Goal: Transaction & Acquisition: Purchase product/service

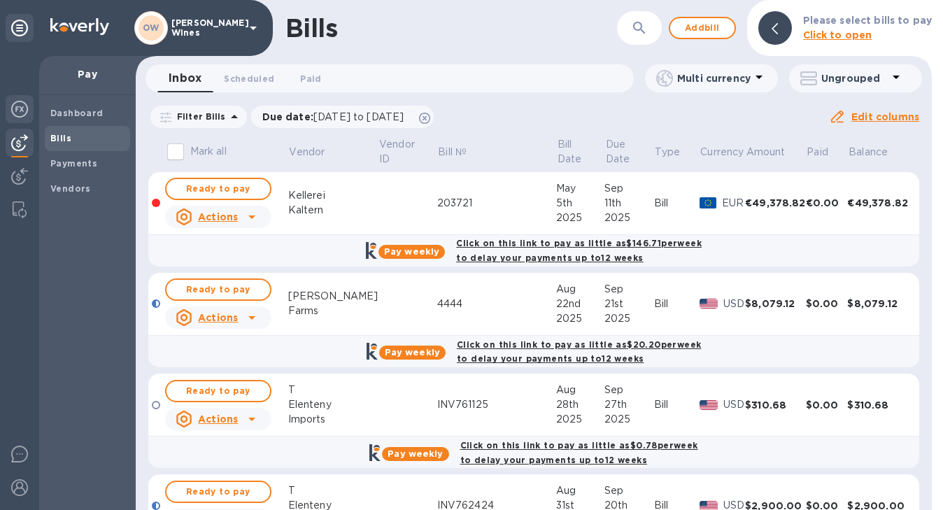
click at [15, 110] on img at bounding box center [19, 109] width 17 height 17
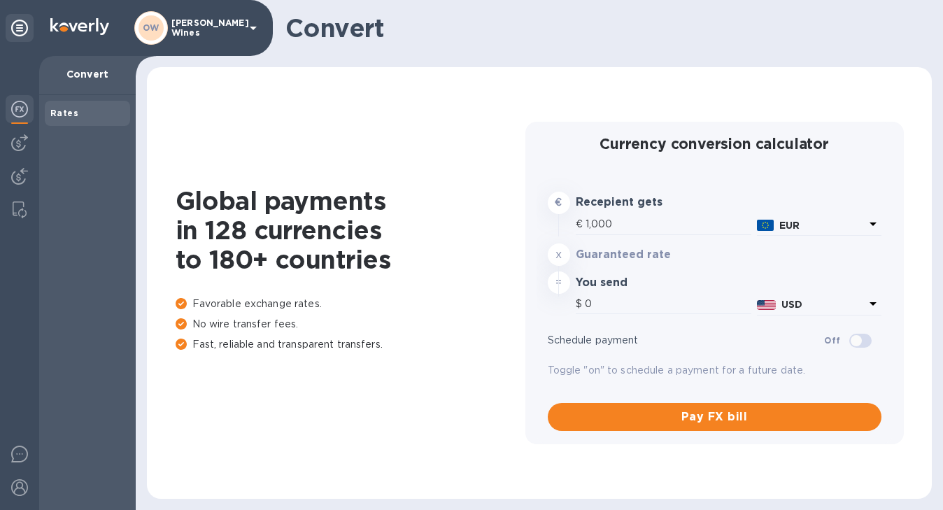
type input "1,188.6"
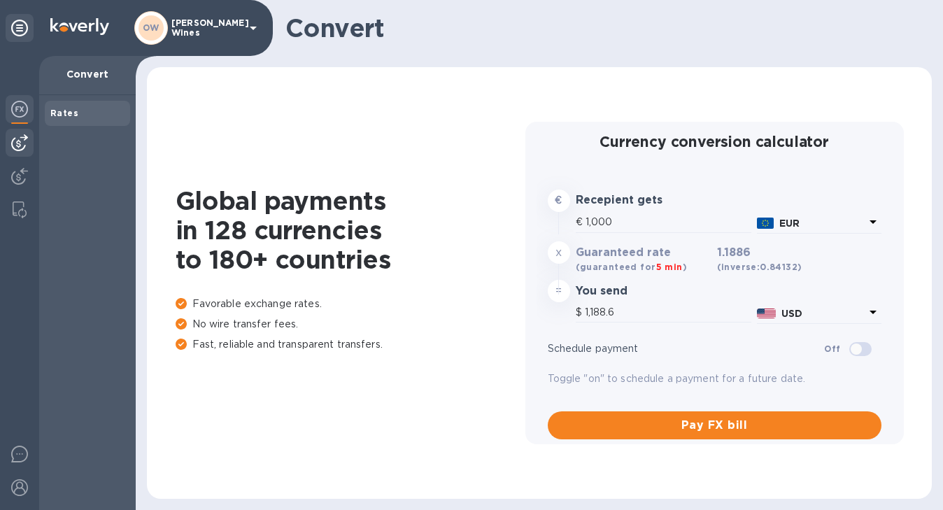
click at [17, 146] on img at bounding box center [19, 142] width 17 height 17
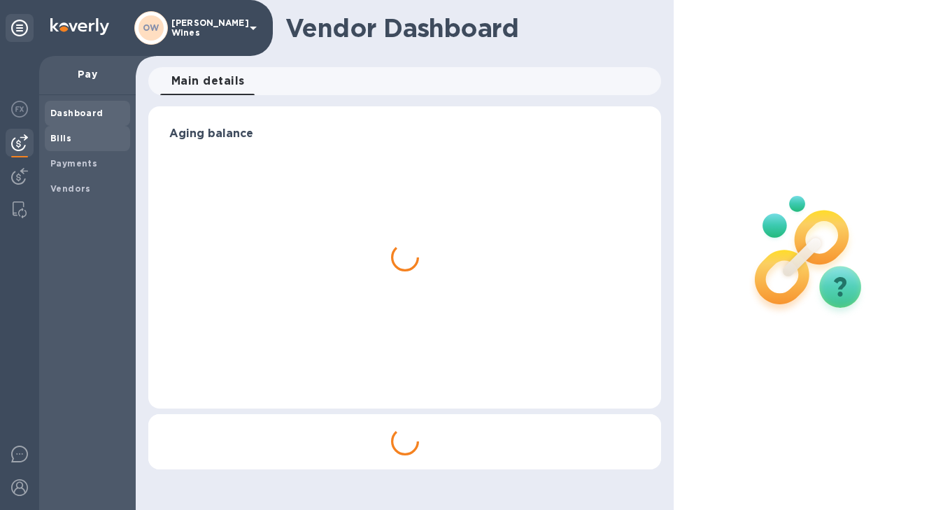
click at [67, 132] on span "Bills" at bounding box center [60, 139] width 21 height 14
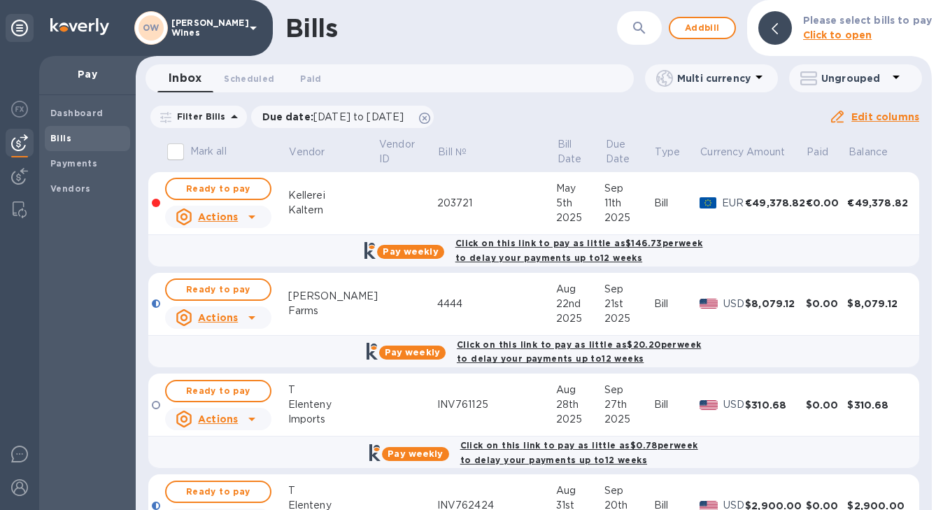
drag, startPoint x: 925, startPoint y: 230, endPoint x: 925, endPoint y: 273, distance: 42.7
click at [925, 273] on div "Mark all Vendor Vendor ID Bill № Bill Date Due Date Type Currency Amount Paid B…" at bounding box center [534, 323] width 796 height 374
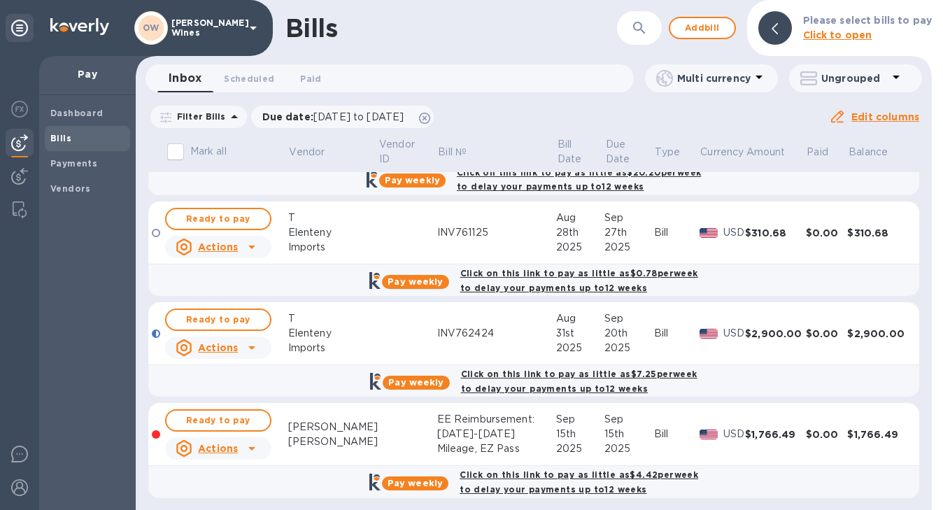
scroll to position [179, 0]
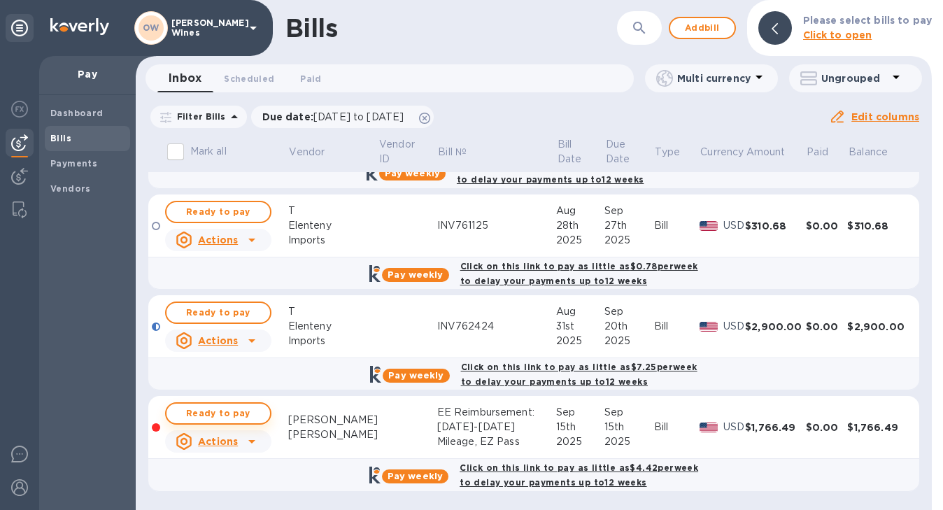
click at [222, 410] on span "Ready to pay" at bounding box center [218, 413] width 81 height 17
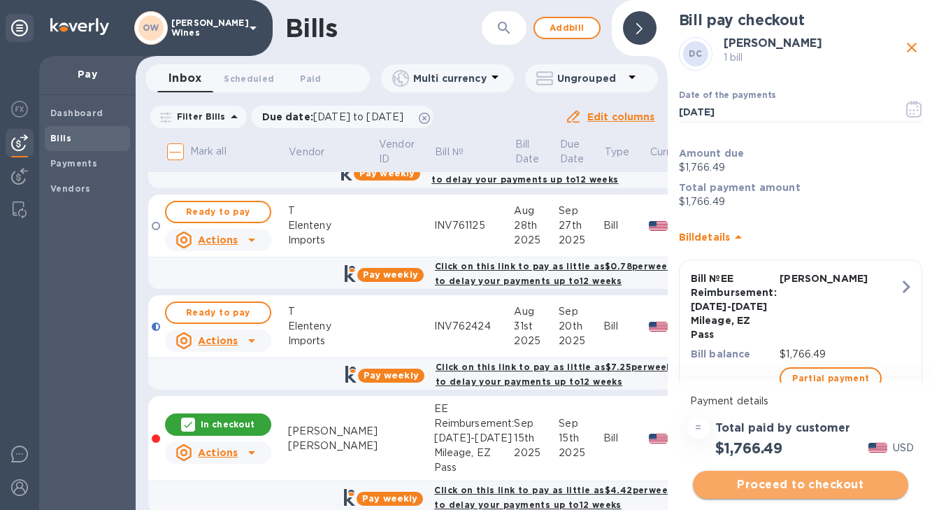
click at [799, 488] on span "Proceed to checkout" at bounding box center [800, 484] width 193 height 17
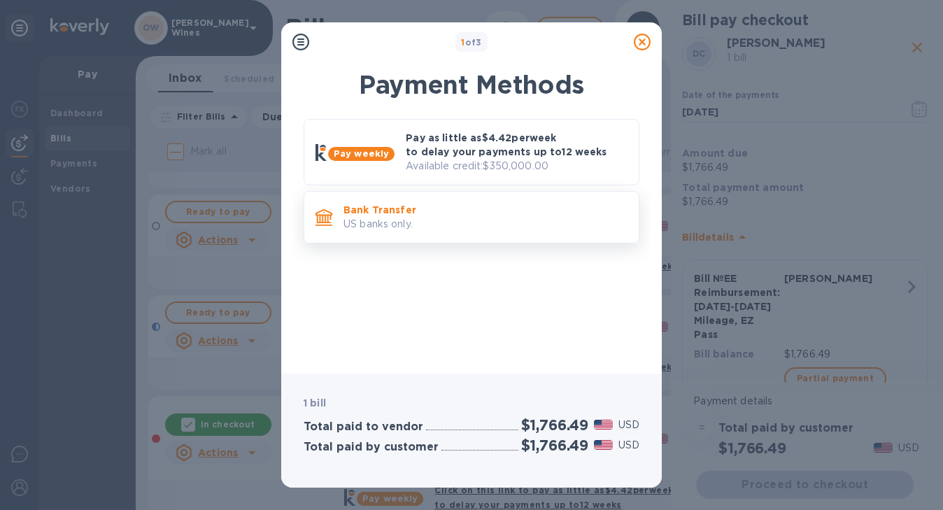
click at [478, 215] on p "Bank Transfer" at bounding box center [485, 210] width 284 height 14
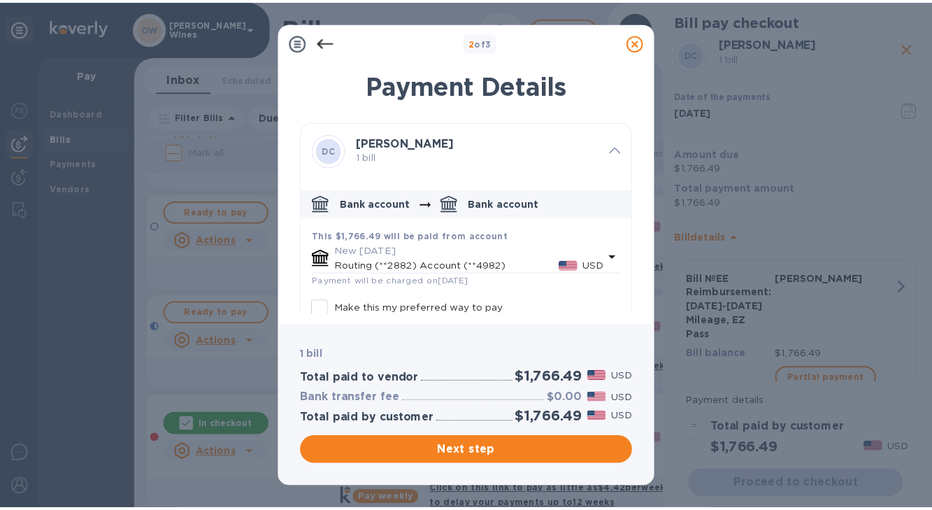
scroll to position [78, 0]
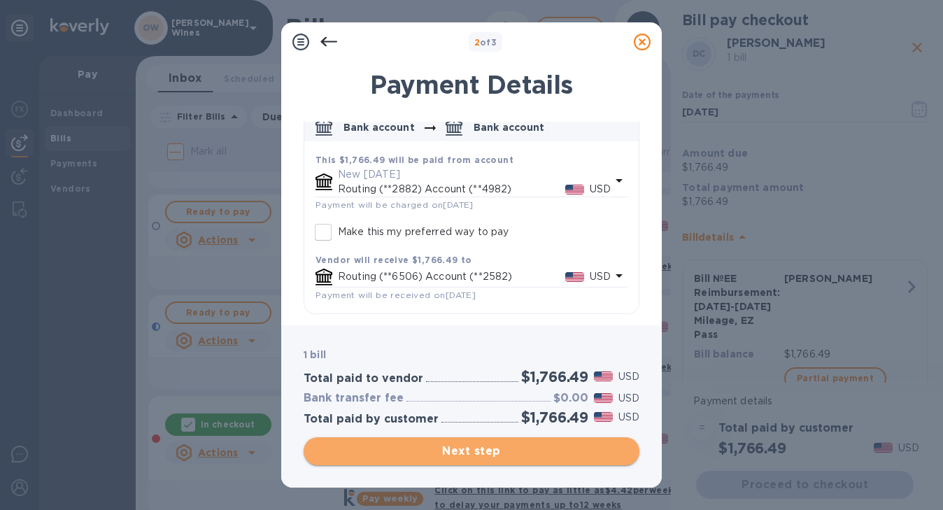
click at [466, 452] on span "Next step" at bounding box center [471, 451] width 313 height 17
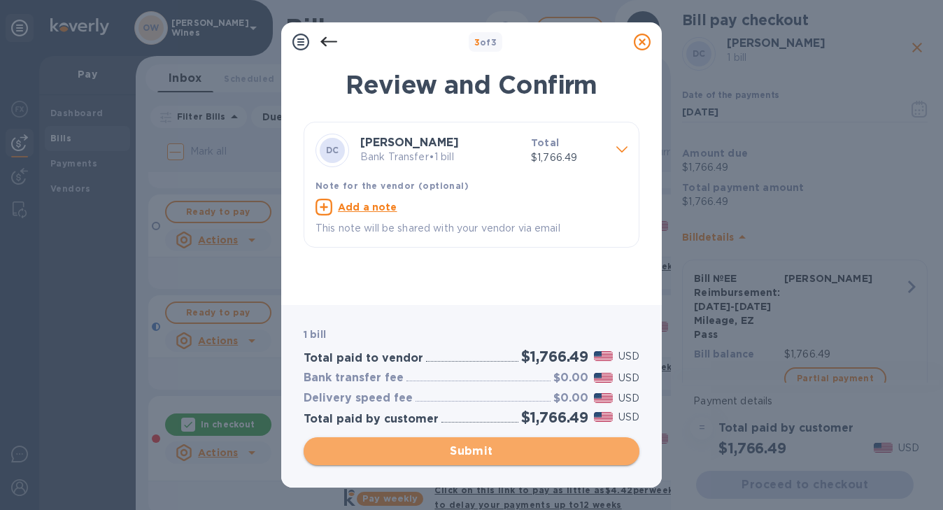
click at [466, 452] on span "Submit" at bounding box center [471, 451] width 313 height 17
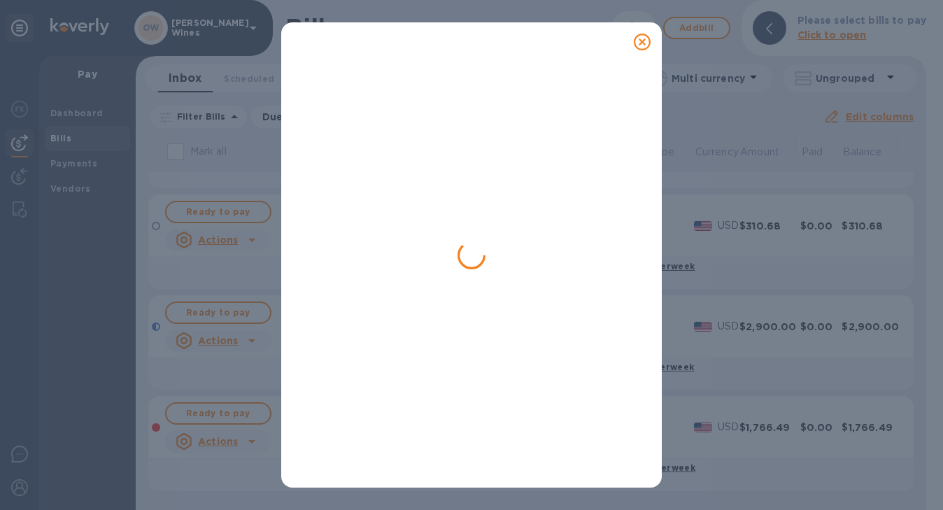
click at [642, 43] on icon at bounding box center [642, 42] width 17 height 17
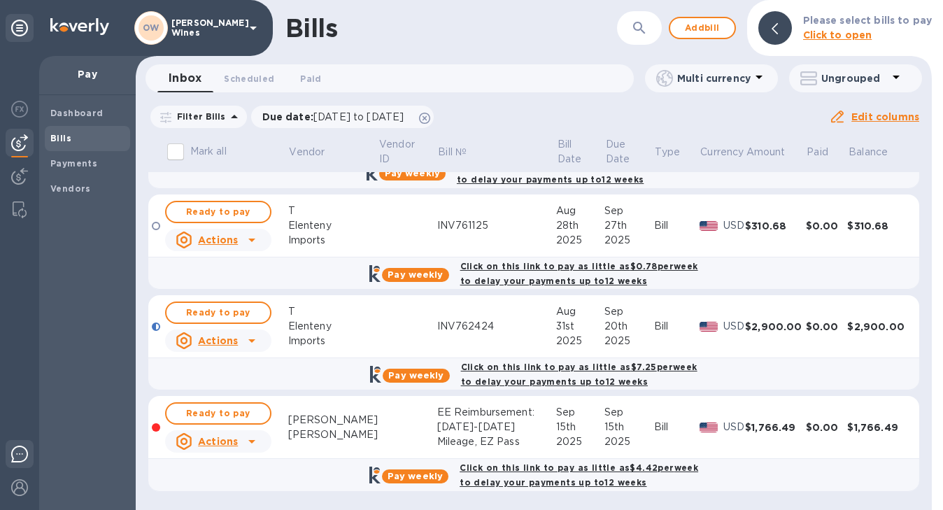
click at [18, 448] on img at bounding box center [19, 454] width 17 height 17
click at [229, 415] on span "Ready to pay" at bounding box center [218, 413] width 81 height 17
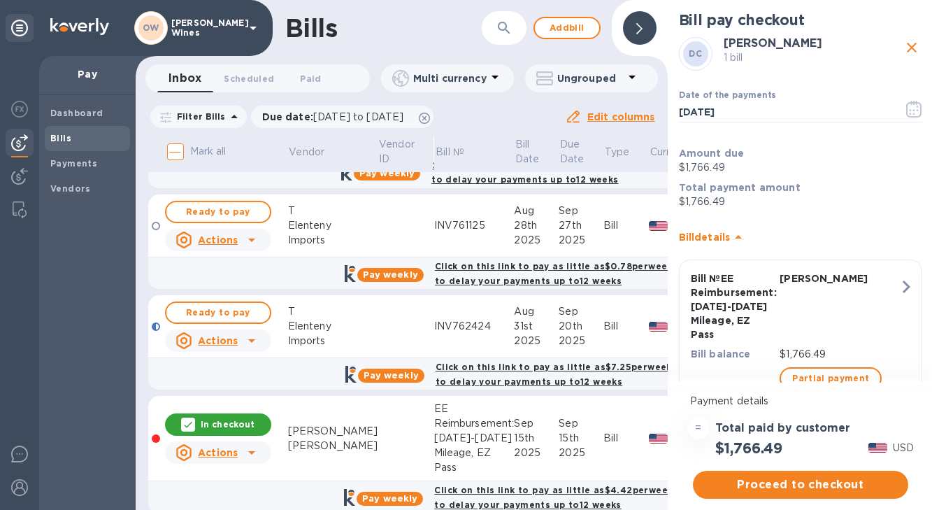
click at [240, 423] on p "In checkout" at bounding box center [228, 424] width 54 height 12
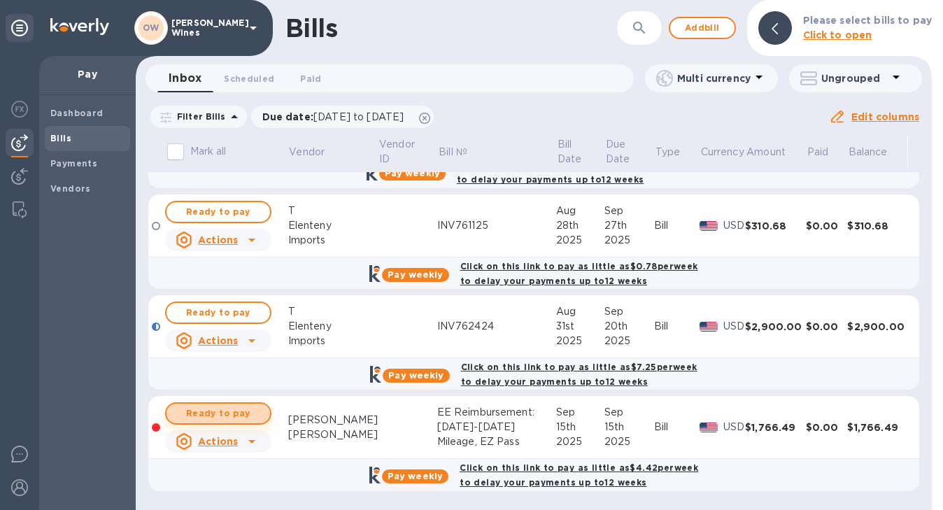
click at [247, 411] on span "Ready to pay" at bounding box center [218, 413] width 81 height 17
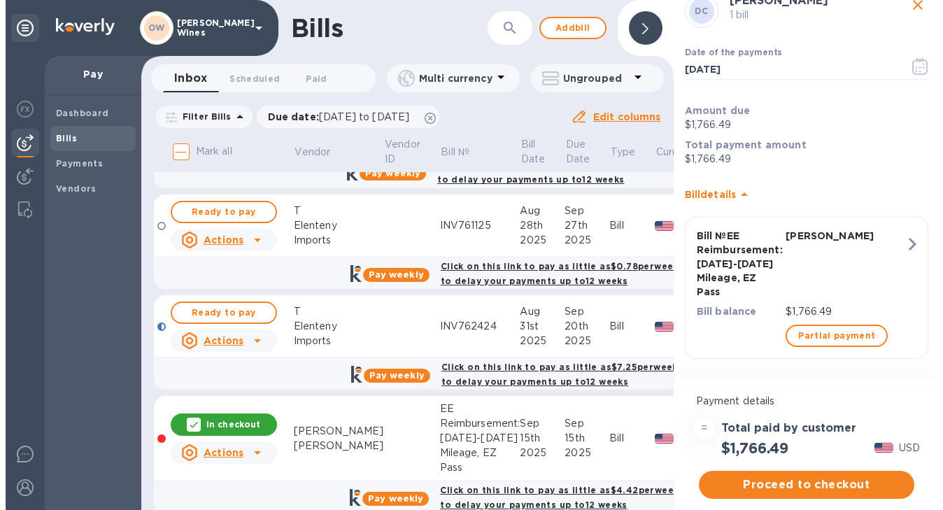
scroll to position [48, 0]
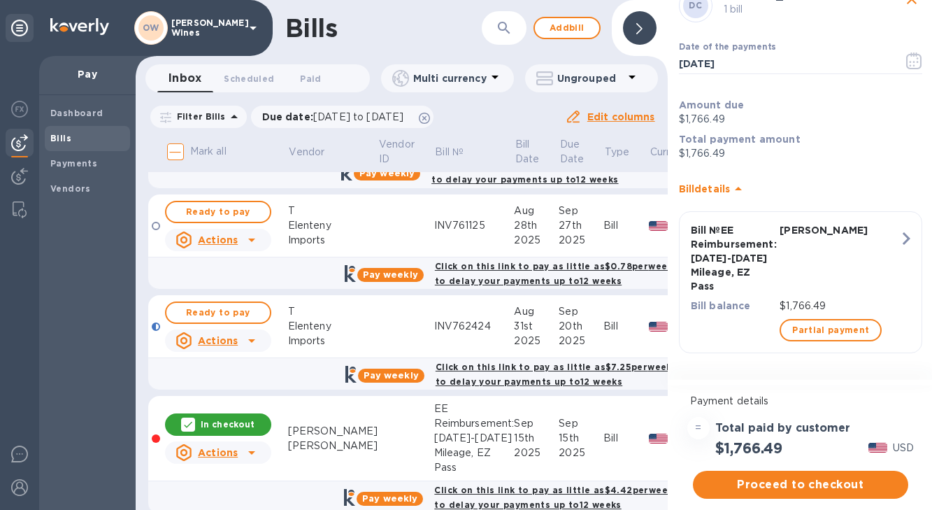
drag, startPoint x: 928, startPoint y: 351, endPoint x: 939, endPoint y: 222, distance: 129.3
click at [932, 222] on html "OW [PERSON_NAME] Wines Pay Dashboard Bills Payments Vendors Bills ​ Add bill In…" at bounding box center [466, 255] width 932 height 510
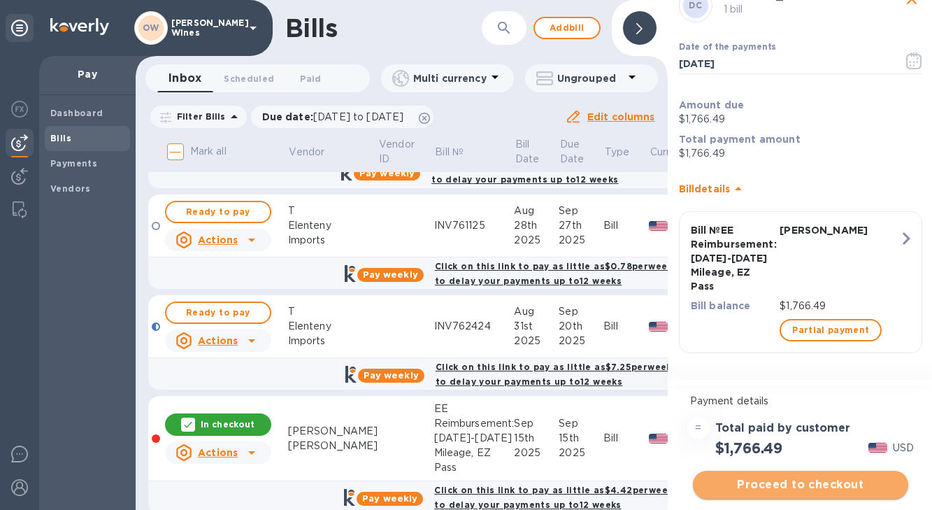
click at [790, 485] on span "Proceed to checkout" at bounding box center [800, 484] width 193 height 17
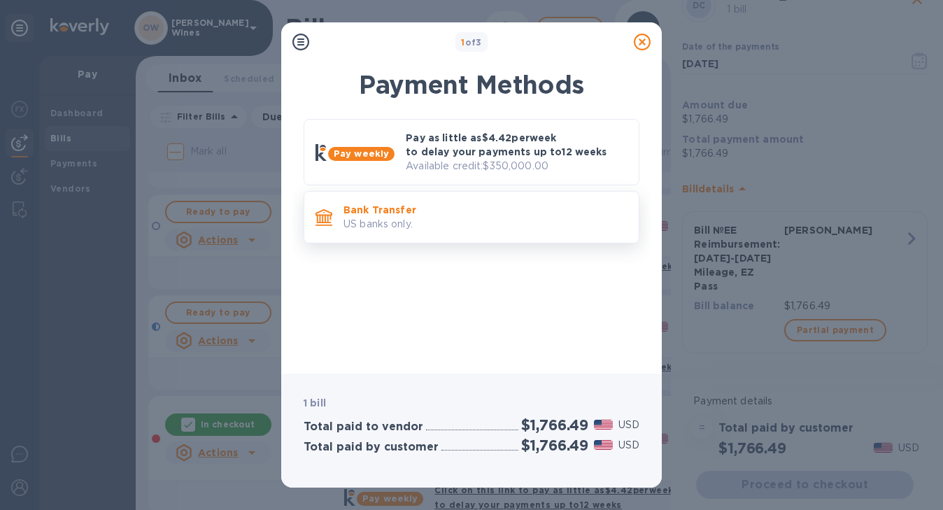
click at [454, 219] on p "US banks only." at bounding box center [485, 224] width 284 height 15
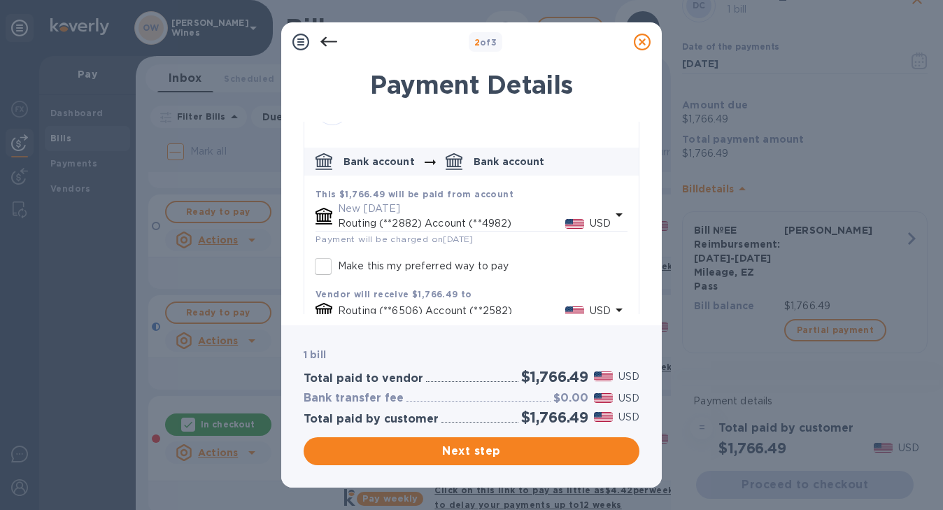
scroll to position [78, 0]
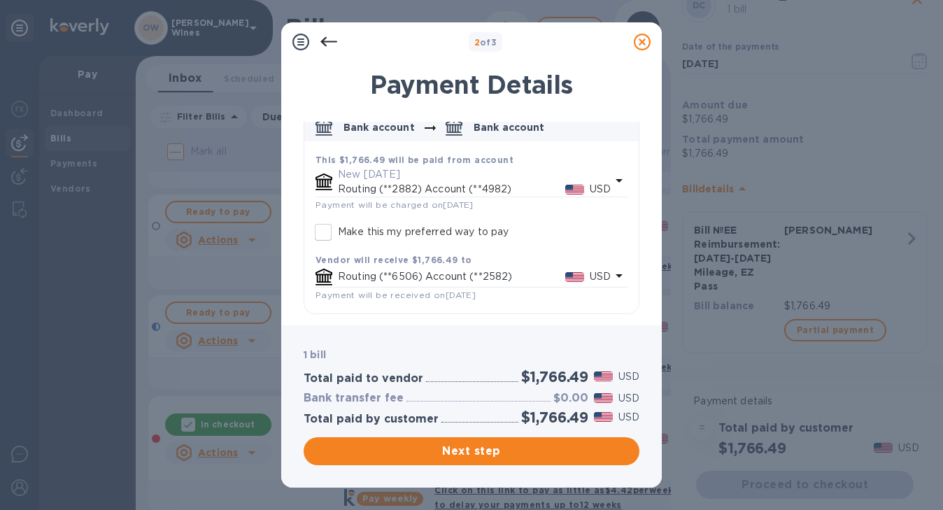
click at [483, 180] on p "New [DATE]" at bounding box center [474, 174] width 273 height 15
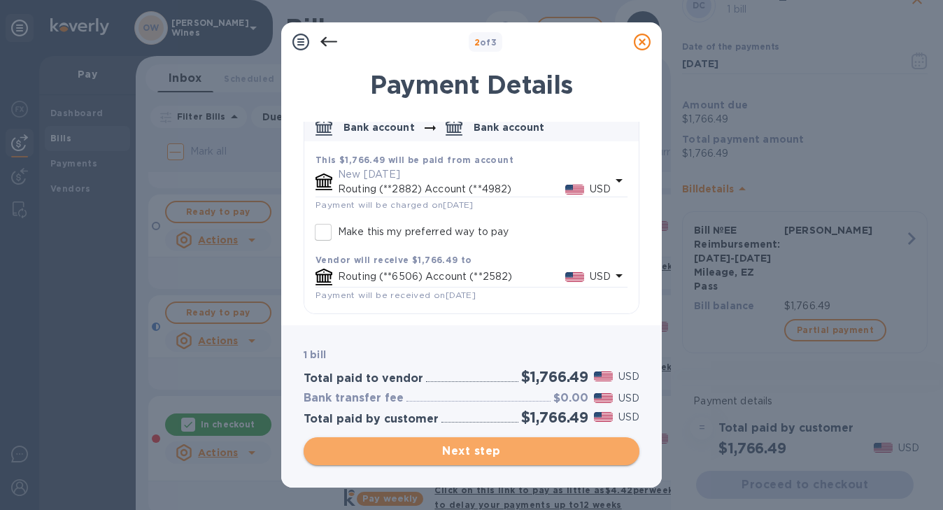
click at [464, 453] on span "Next step" at bounding box center [471, 451] width 313 height 17
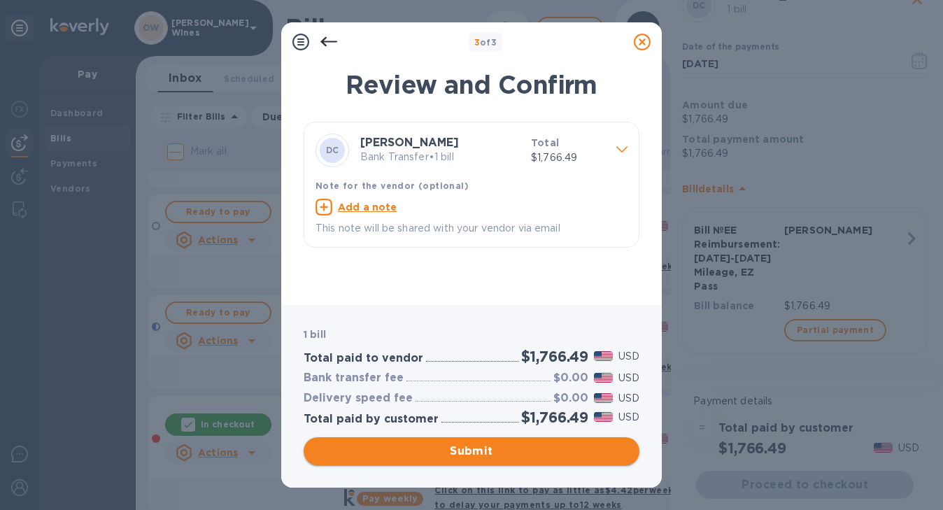
click at [495, 450] on span "Submit" at bounding box center [471, 451] width 313 height 17
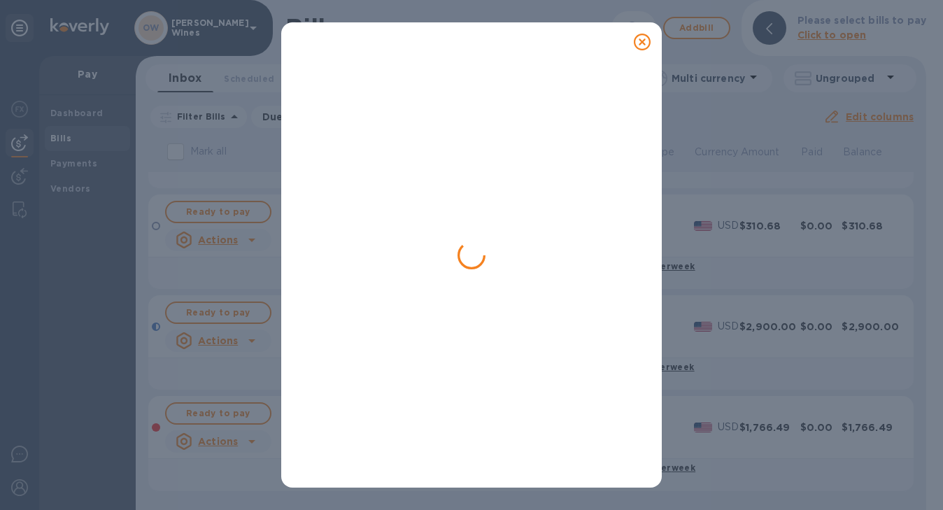
click at [523, 157] on div at bounding box center [472, 273] width 336 height 406
click at [576, 110] on div at bounding box center [472, 273] width 336 height 406
click at [639, 49] on icon at bounding box center [642, 42] width 17 height 17
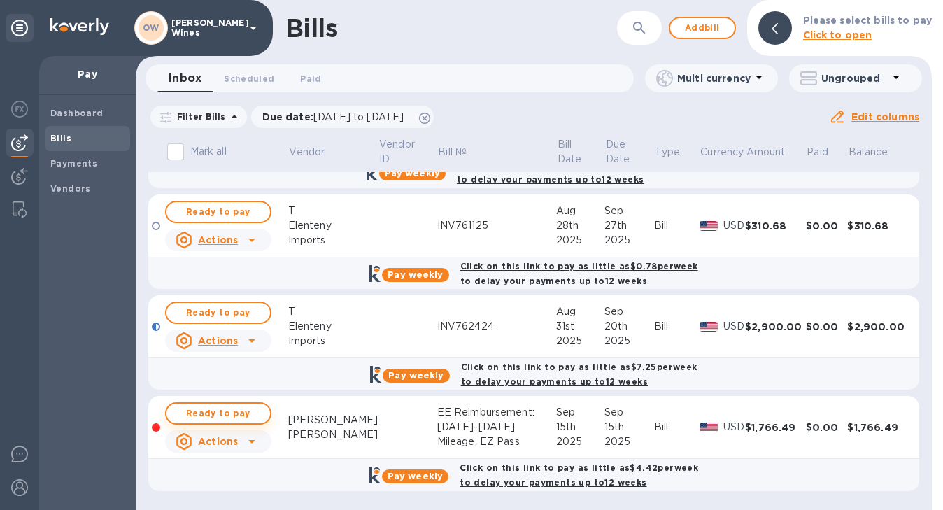
click at [233, 418] on span "Ready to pay" at bounding box center [218, 413] width 81 height 17
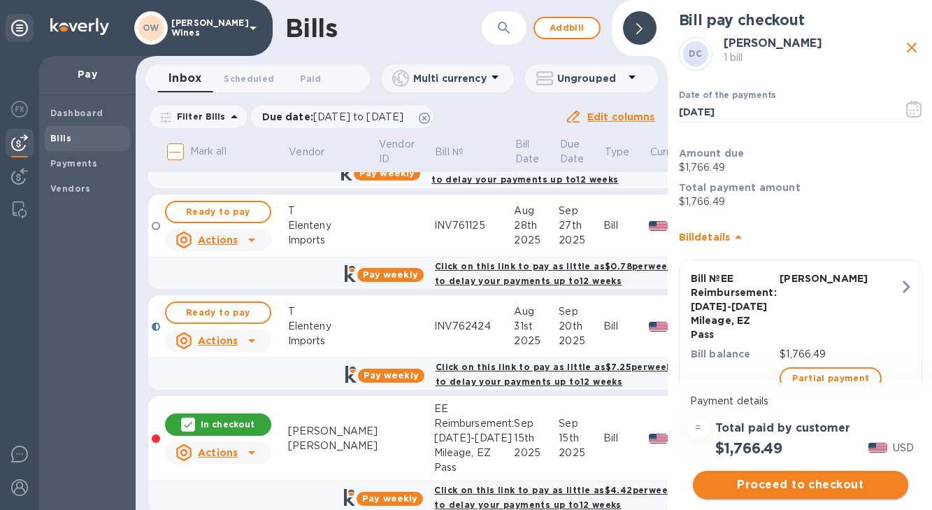
click at [814, 478] on span "Proceed to checkout" at bounding box center [800, 484] width 193 height 17
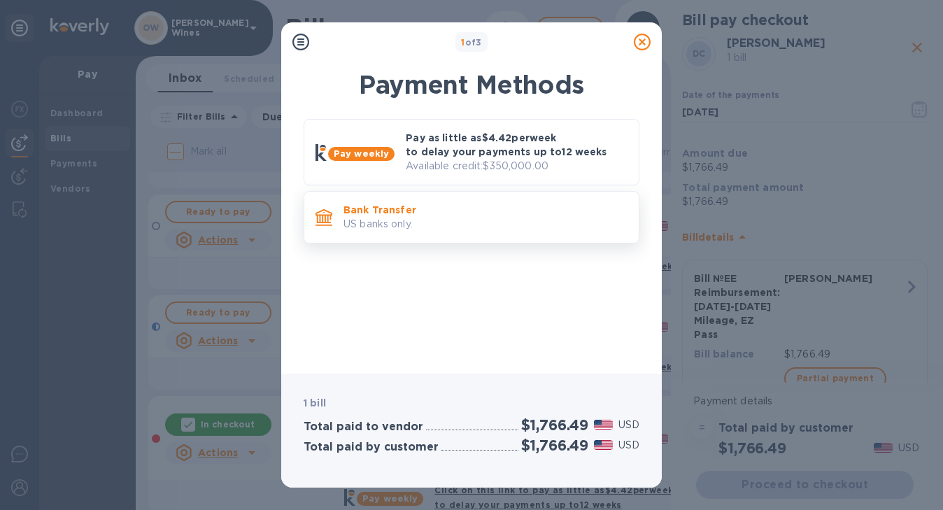
click at [459, 220] on p "US banks only." at bounding box center [485, 224] width 284 height 15
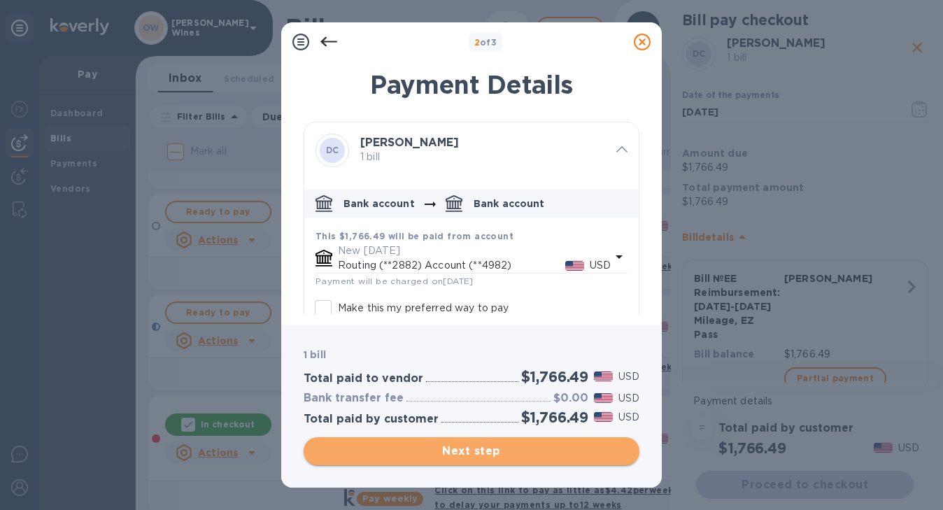
click at [508, 459] on span "Next step" at bounding box center [471, 451] width 313 height 17
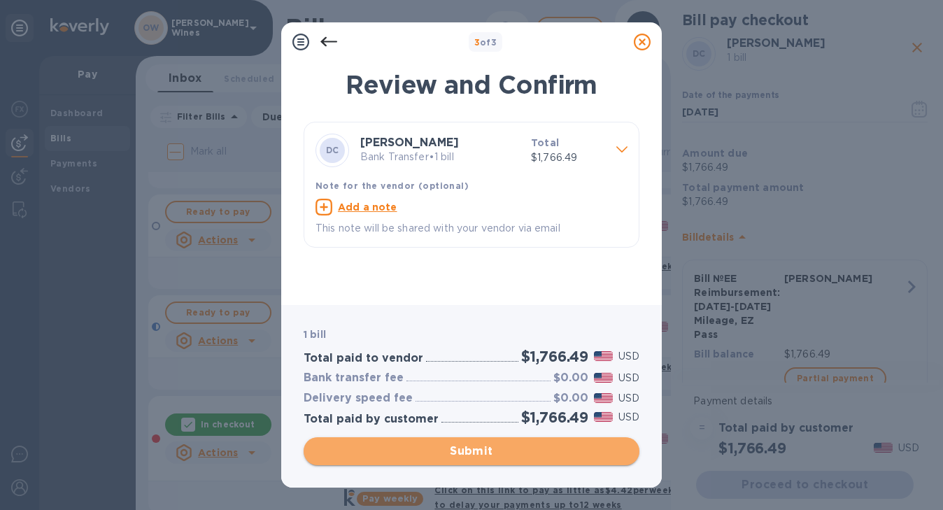
click at [511, 453] on span "Submit" at bounding box center [471, 451] width 313 height 17
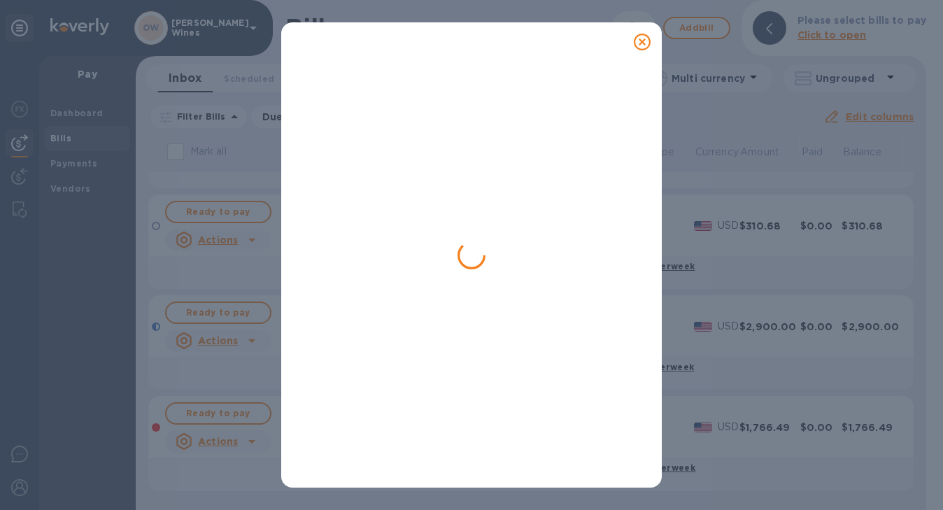
click at [640, 36] on icon at bounding box center [642, 42] width 17 height 17
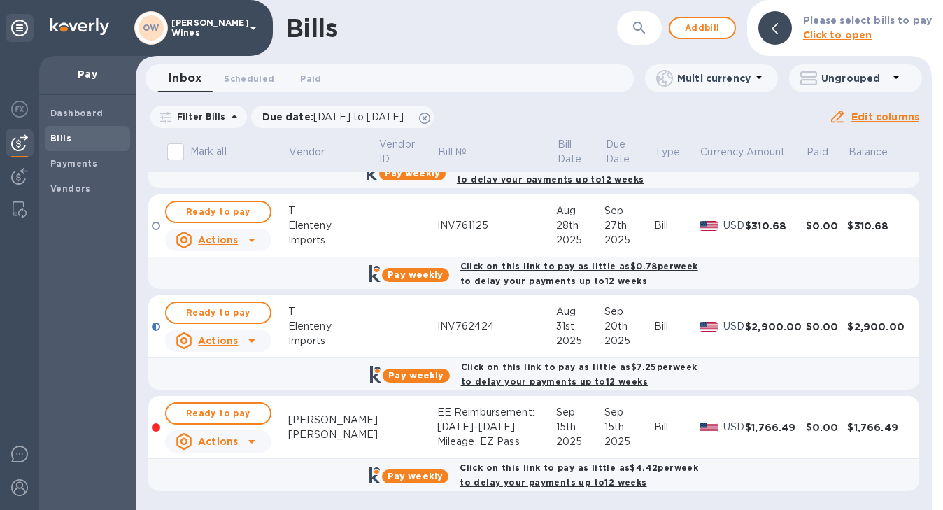
click at [313, 422] on div "[PERSON_NAME]" at bounding box center [333, 420] width 90 height 15
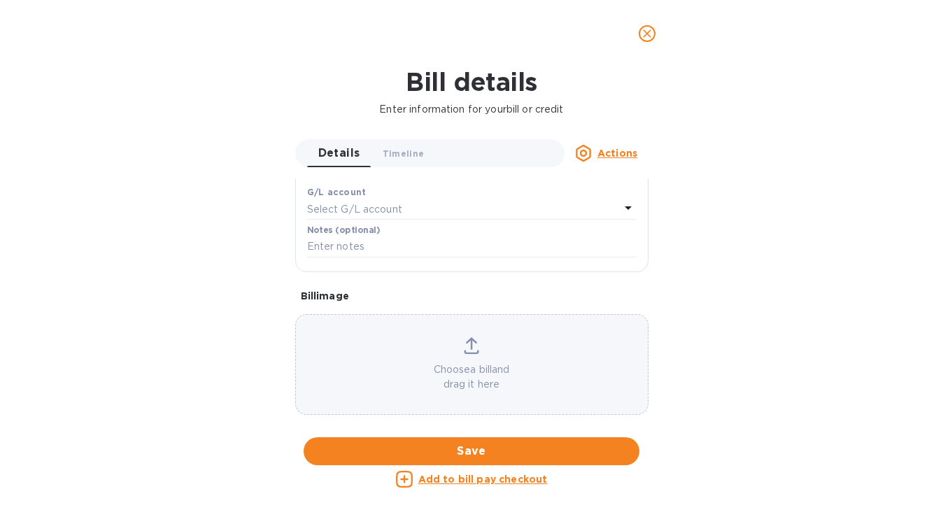
scroll to position [0, 0]
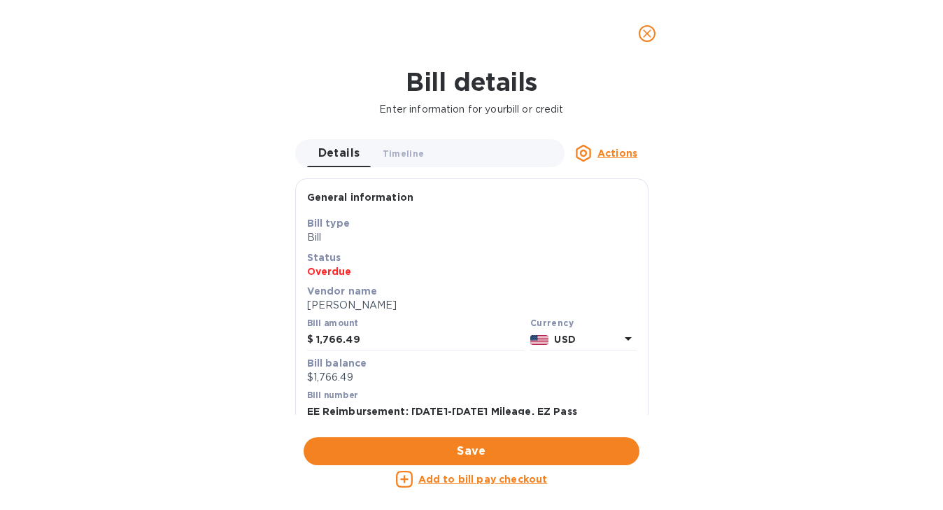
click at [648, 34] on icon "close" at bounding box center [647, 33] width 8 height 8
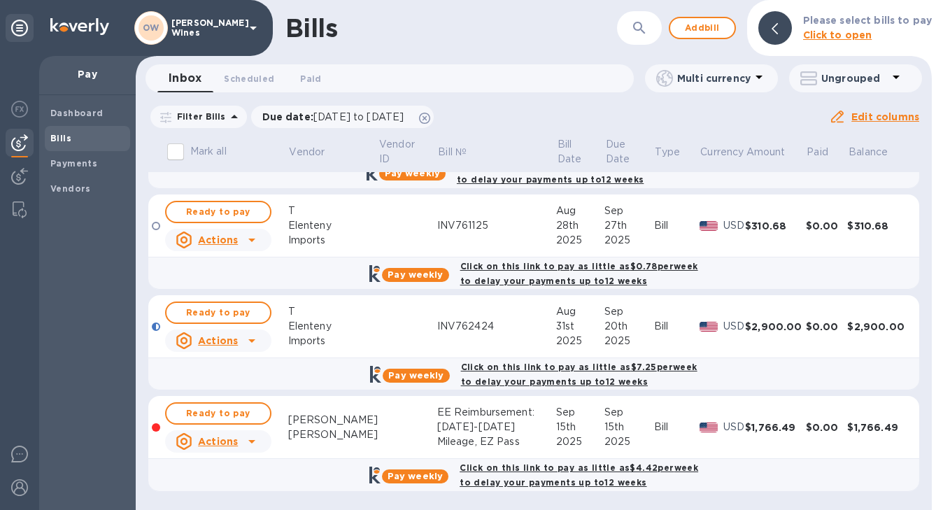
click at [255, 441] on icon at bounding box center [251, 441] width 17 height 17
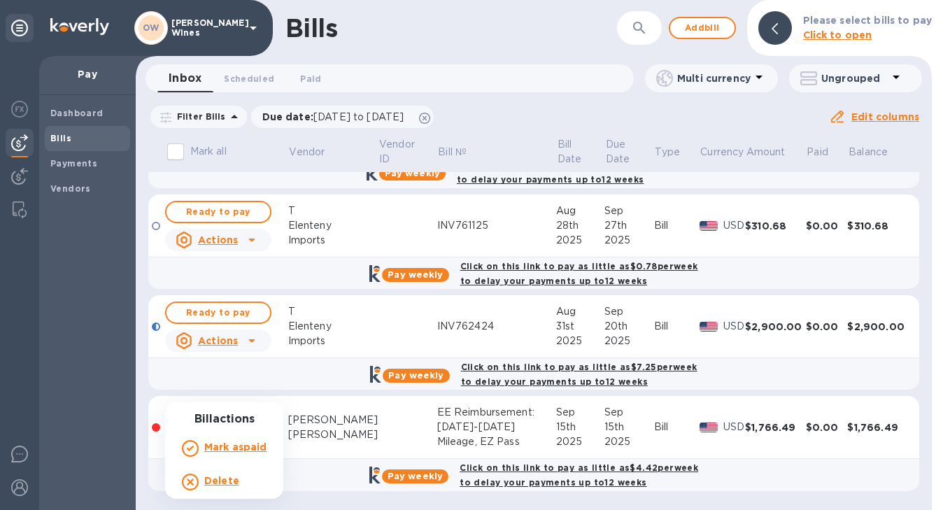
click at [367, 429] on div at bounding box center [471, 255] width 943 height 510
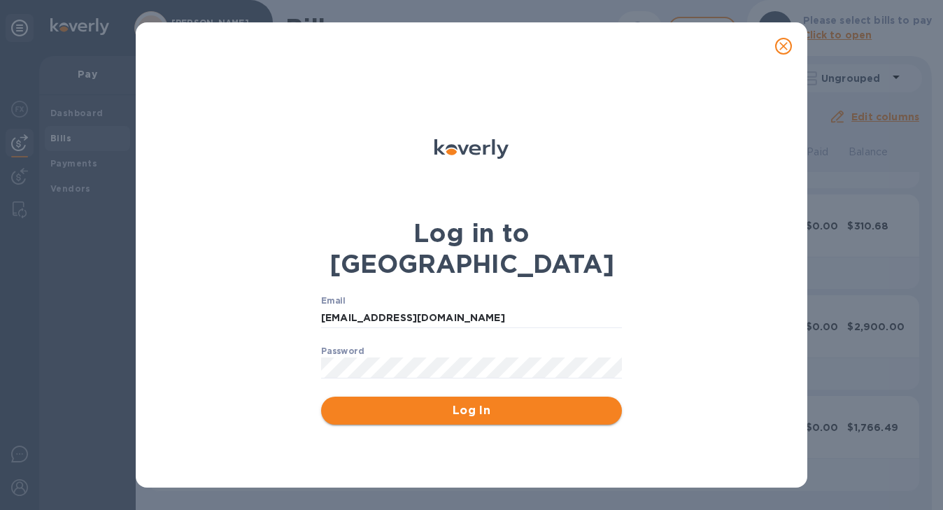
click at [479, 402] on span "Log In" at bounding box center [471, 410] width 278 height 17
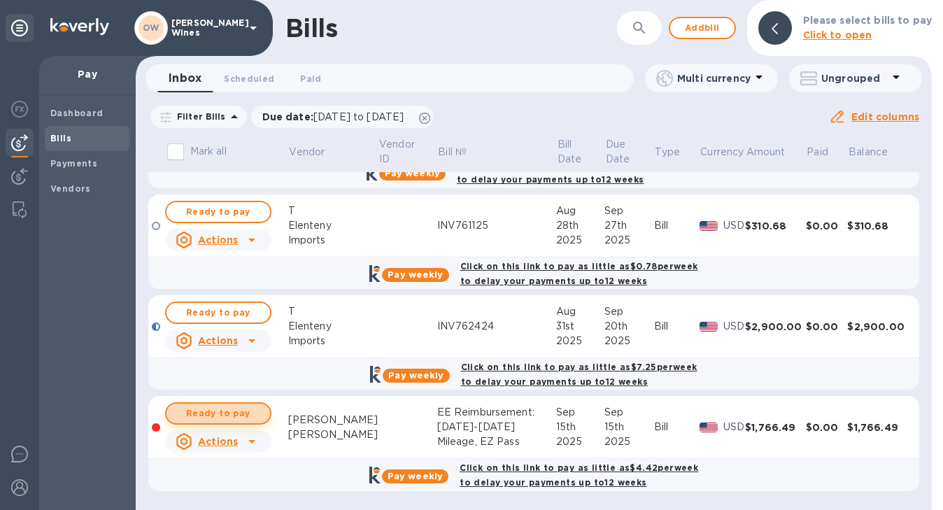
click at [219, 416] on span "Ready to pay" at bounding box center [218, 413] width 81 height 17
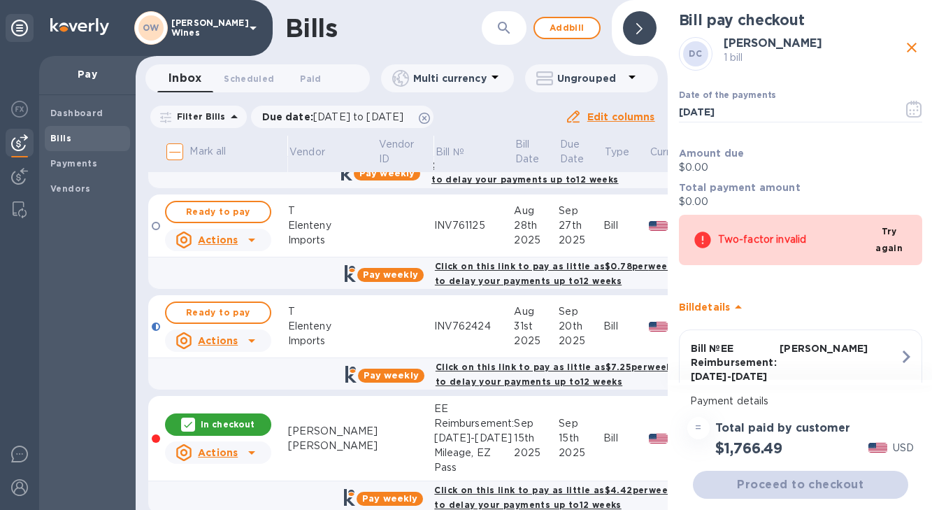
click at [769, 244] on div "Two-factor invalid" at bounding box center [786, 239] width 136 height 25
click at [890, 243] on span "Try again" at bounding box center [889, 240] width 27 height 34
click at [36, 72] on div at bounding box center [19, 283] width 39 height 454
click at [907, 50] on icon "close" at bounding box center [912, 47] width 17 height 17
